Goal: Communication & Community: Answer question/provide support

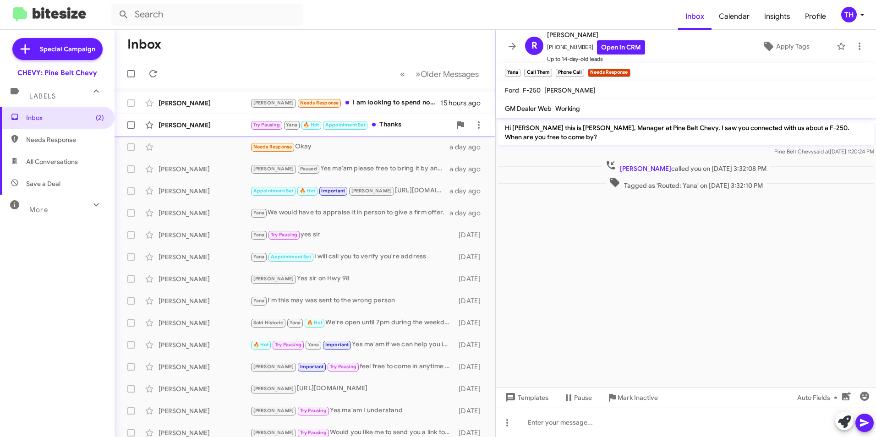
click at [193, 124] on div "[PERSON_NAME]" at bounding box center [204, 124] width 92 height 9
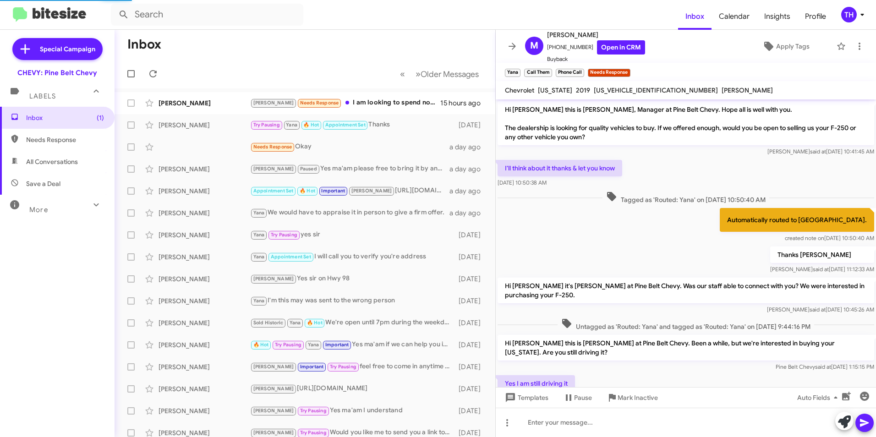
scroll to position [258, 0]
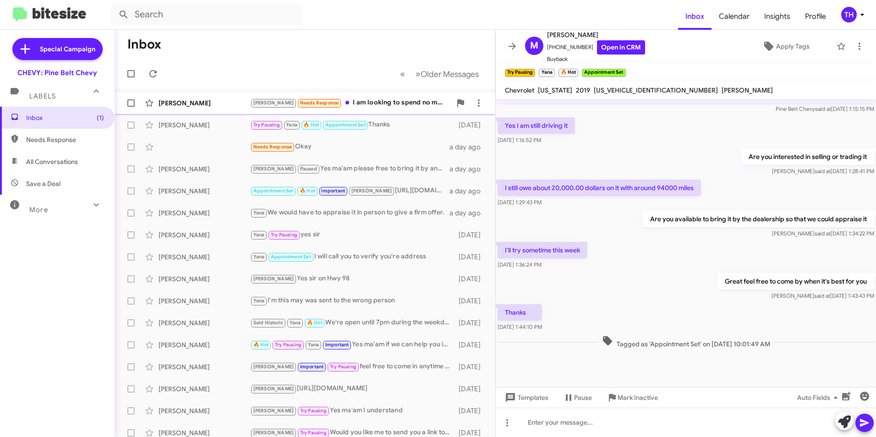
click at [174, 101] on div "[PERSON_NAME]" at bounding box center [204, 102] width 92 height 9
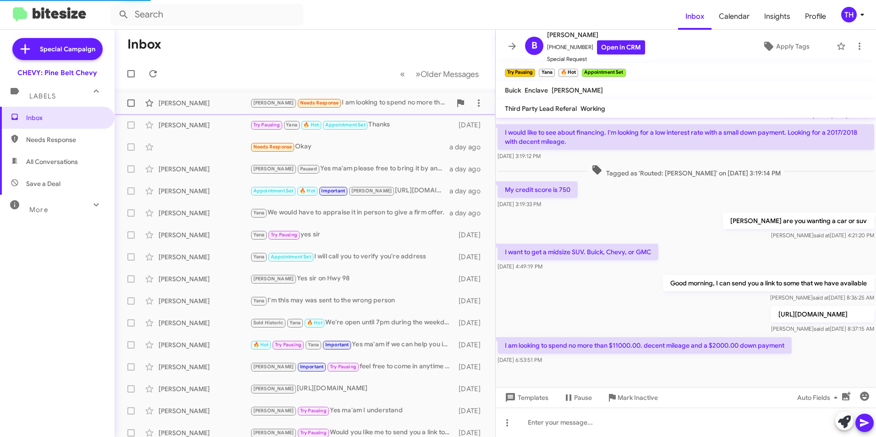
scroll to position [100, 0]
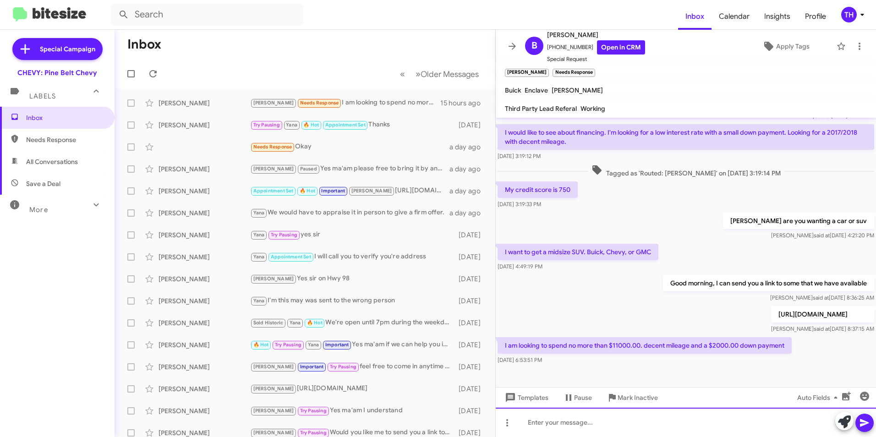
click at [562, 422] on div at bounding box center [685, 422] width 380 height 29
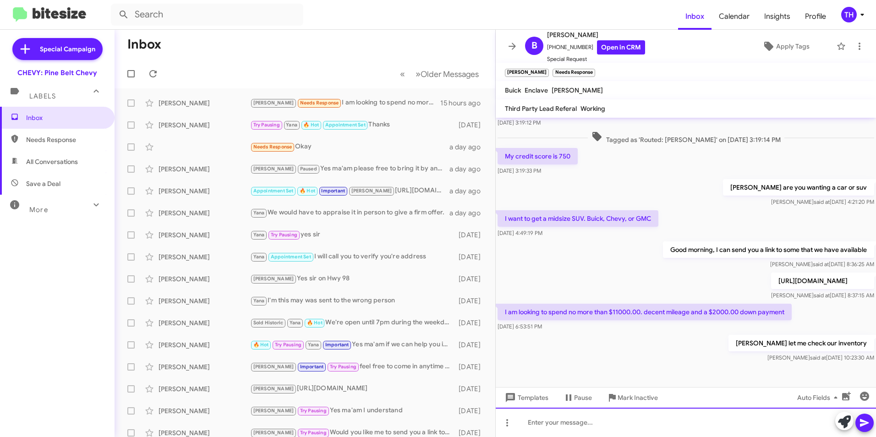
scroll to position [133, 0]
click at [561, 424] on div at bounding box center [685, 422] width 380 height 29
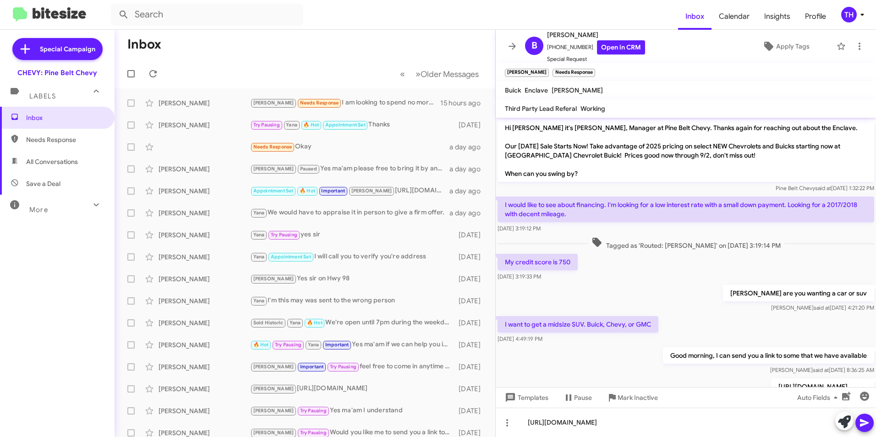
click at [863, 424] on icon at bounding box center [864, 422] width 11 height 11
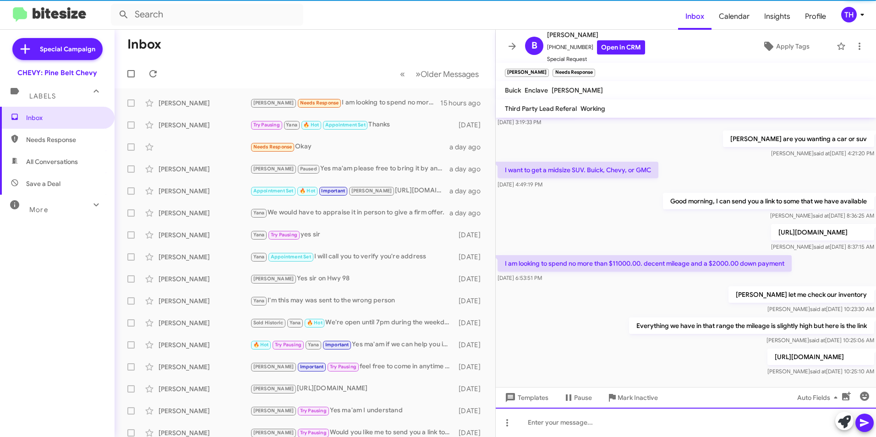
scroll to position [200, 0]
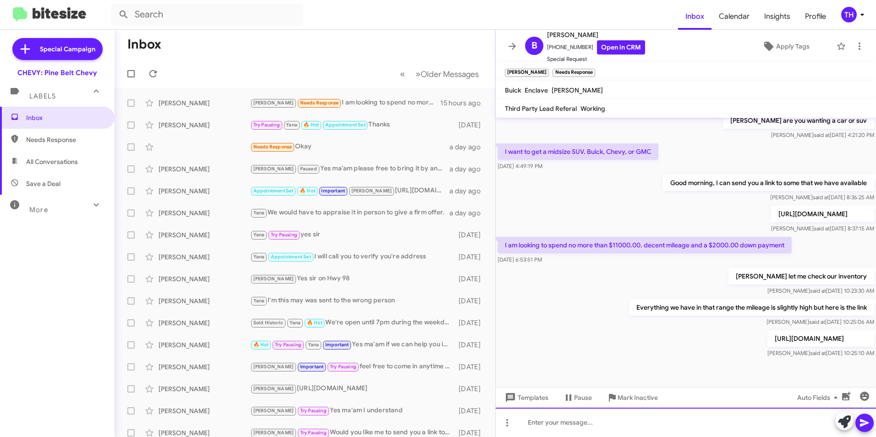
click at [549, 424] on div at bounding box center [685, 422] width 380 height 29
click at [865, 424] on icon at bounding box center [863, 423] width 9 height 8
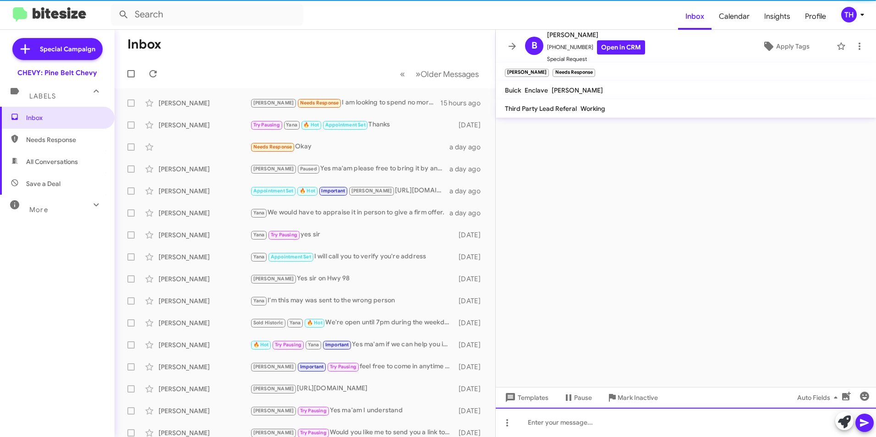
scroll to position [0, 0]
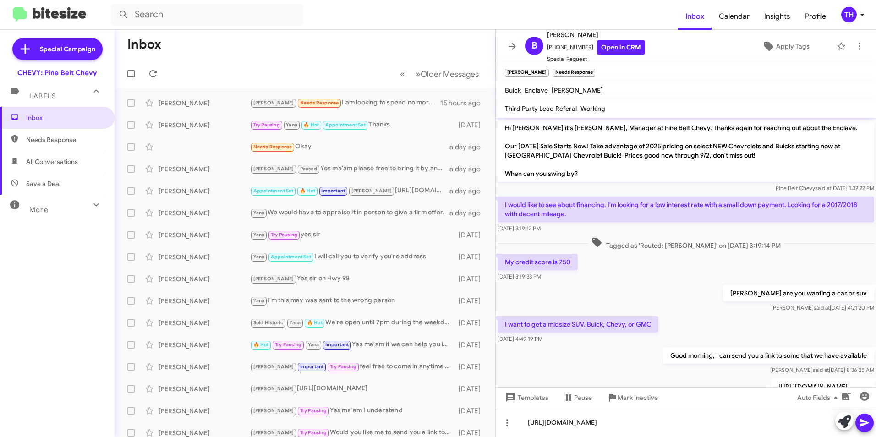
click at [870, 422] on button at bounding box center [864, 422] width 18 height 18
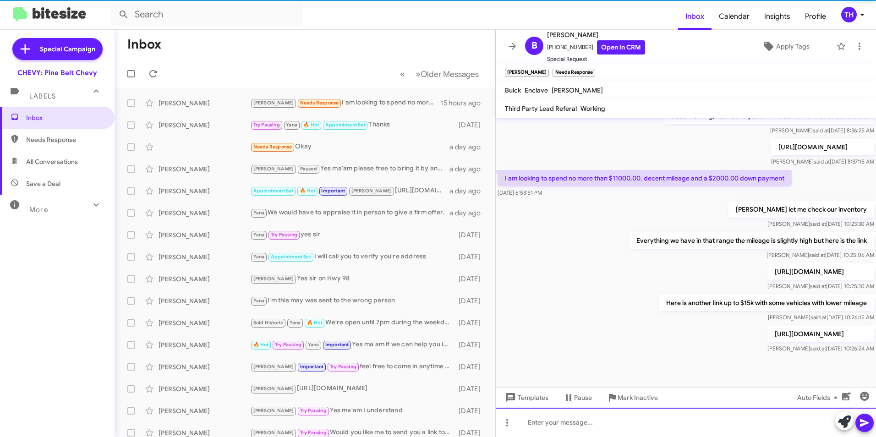
scroll to position [267, 0]
